Goal: Information Seeking & Learning: Understand process/instructions

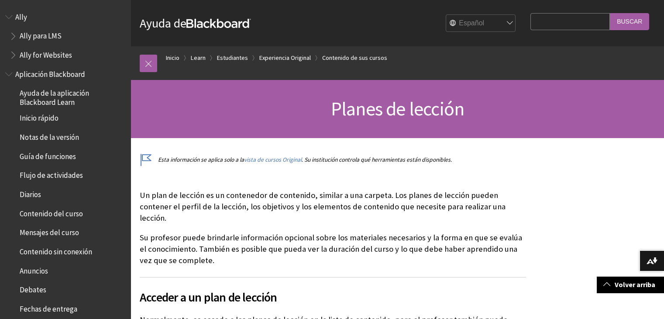
scroll to position [157, 0]
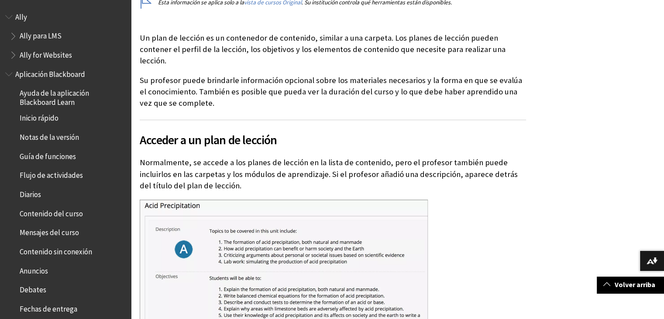
click at [237, 157] on p "Normalmente, se accede a los planes de lección en la lista de contenido, pero e…" at bounding box center [333, 174] width 386 height 34
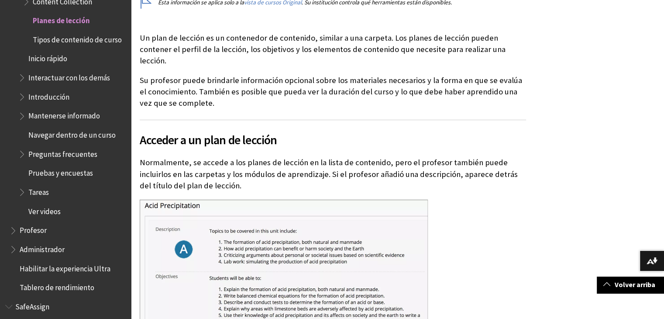
scroll to position [167, 0]
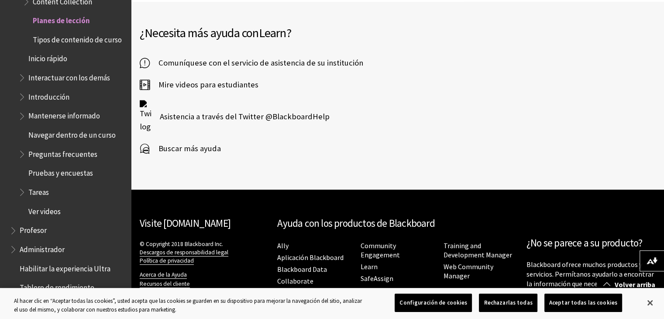
scroll to position [747, 0]
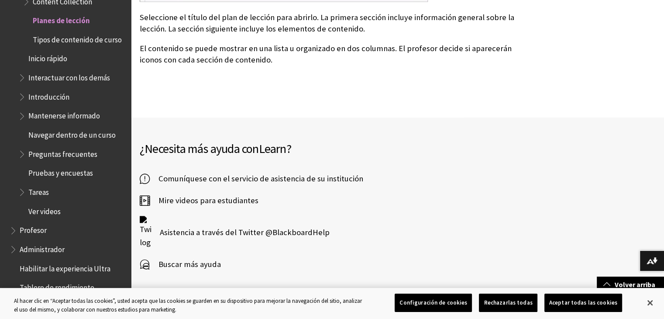
scroll to position [611, 0]
